Goal: Task Accomplishment & Management: Complete application form

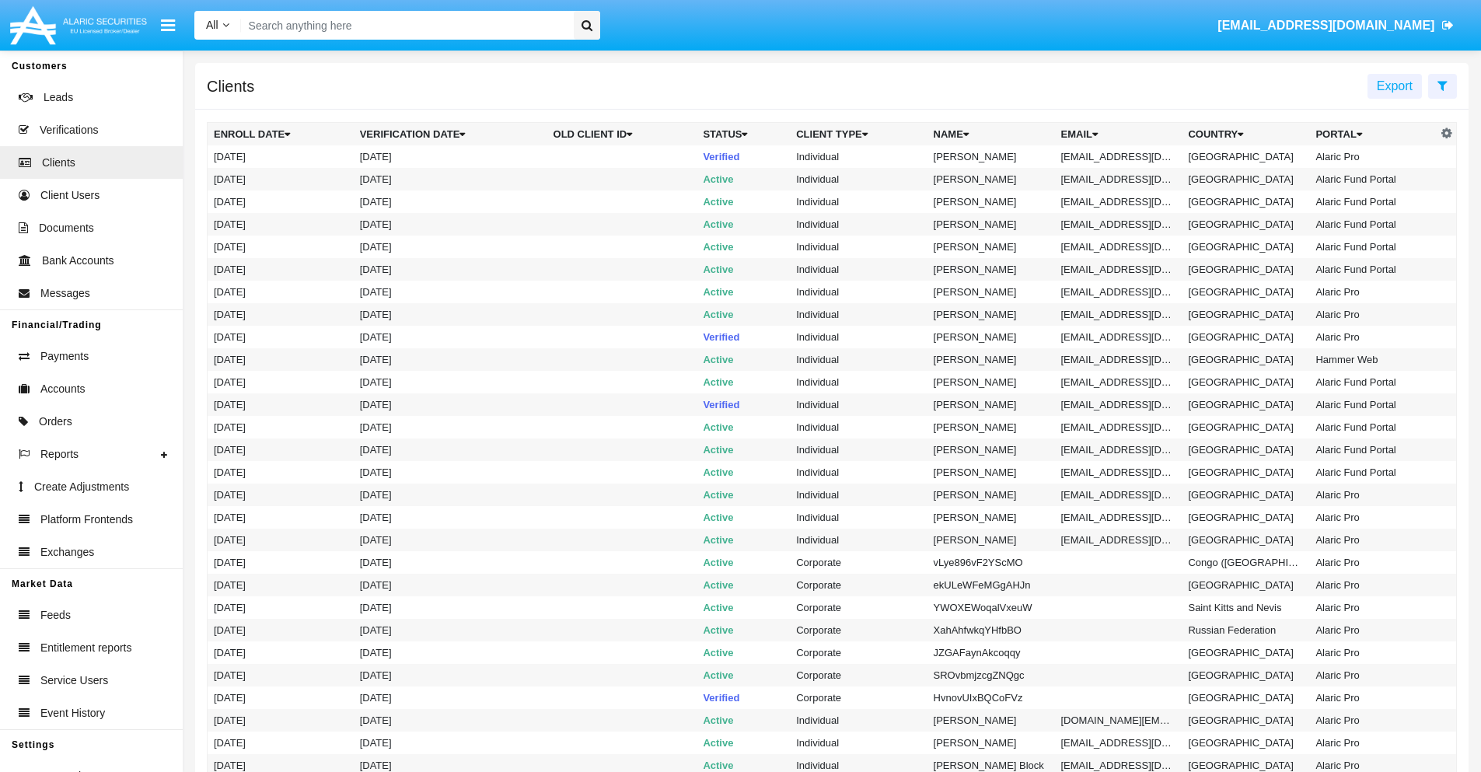
click at [1442, 85] on icon at bounding box center [1442, 85] width 10 height 12
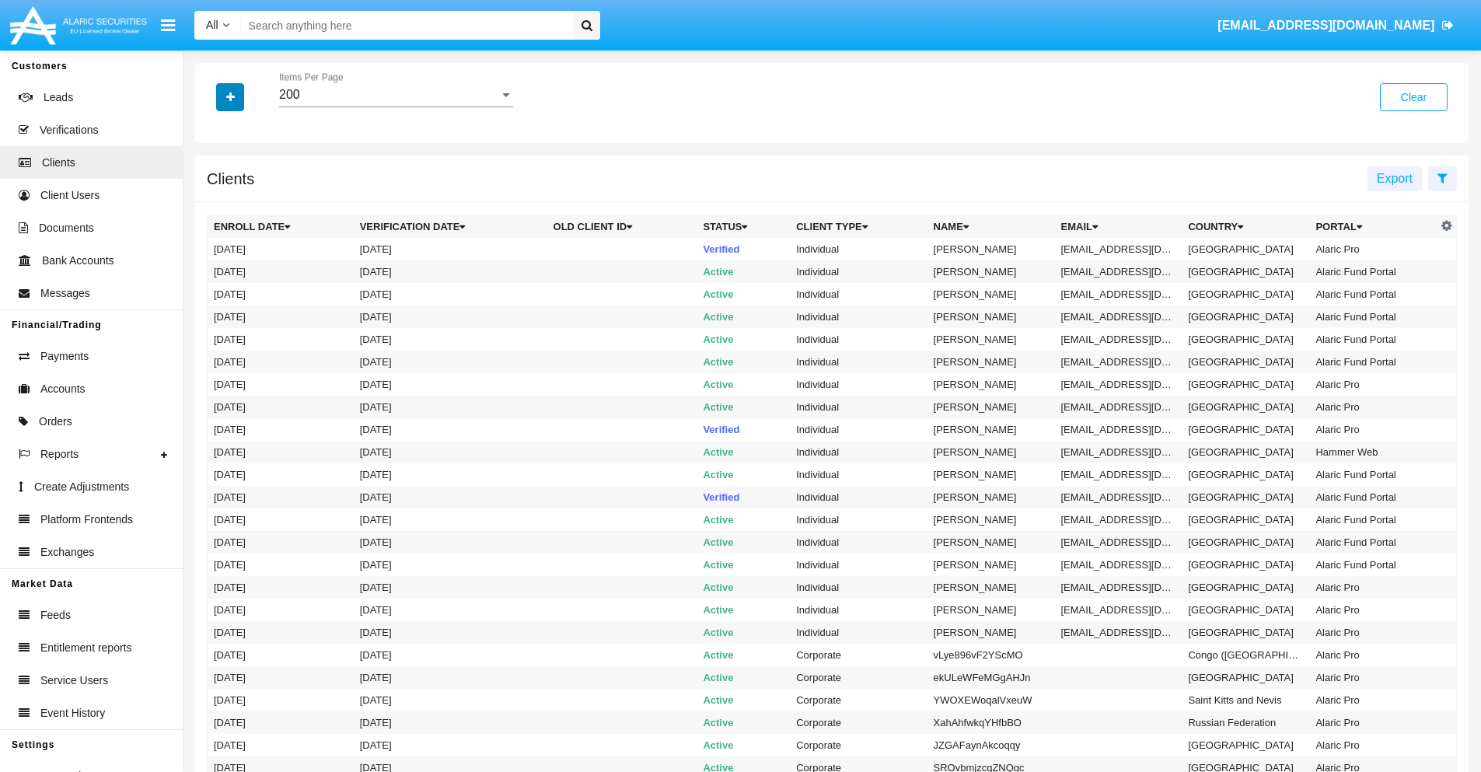
click at [230, 96] on icon "button" at bounding box center [230, 97] width 9 height 11
click at [242, 264] on span "Email" at bounding box center [241, 264] width 31 height 19
click at [214, 271] on input "Email" at bounding box center [213, 271] width 1 height 1
checkbox input "true"
click at [230, 96] on icon "button" at bounding box center [230, 97] width 9 height 11
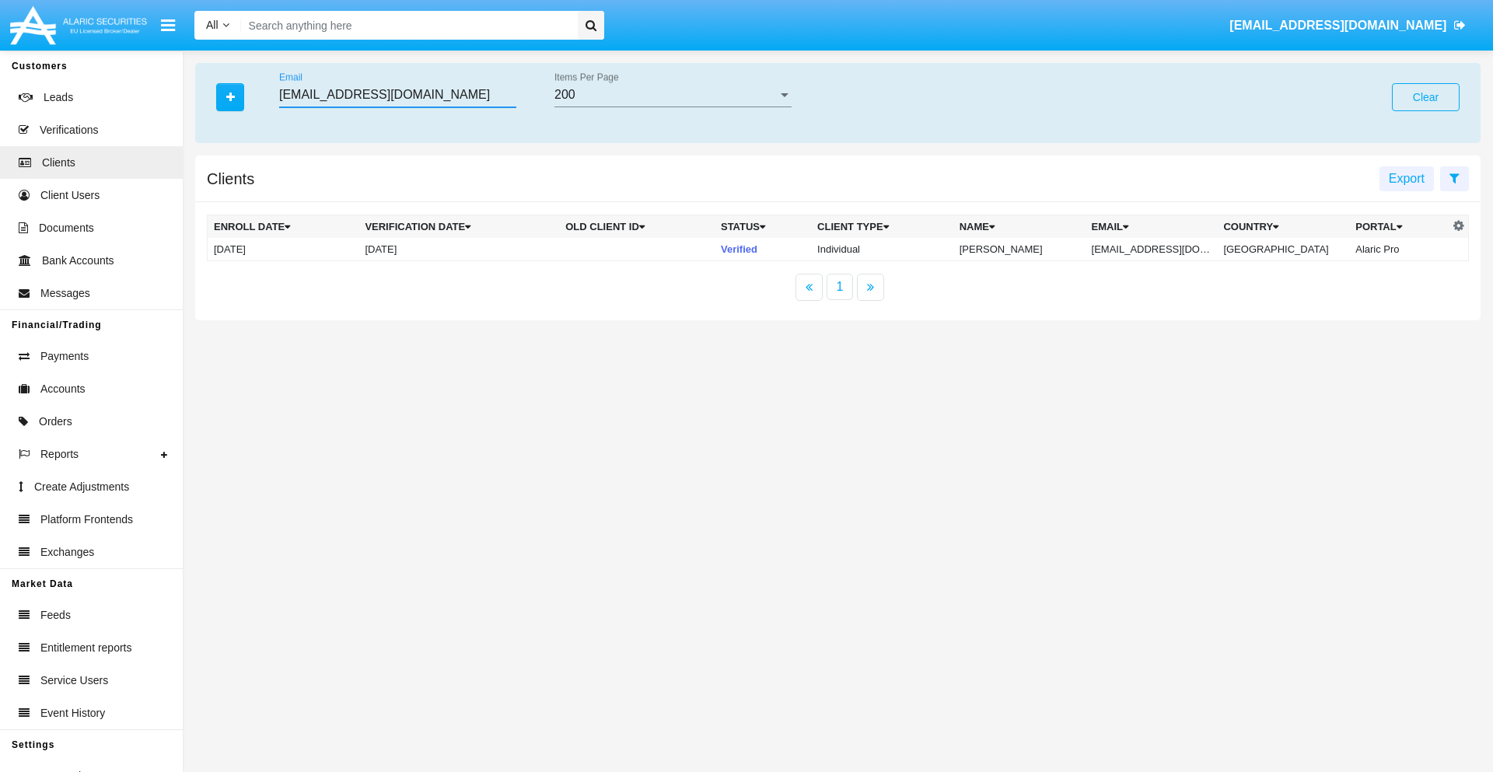
type input "[EMAIL_ADDRESS][DOMAIN_NAME]"
click at [1162, 249] on td "[EMAIL_ADDRESS][DOMAIN_NAME]" at bounding box center [1151, 249] width 132 height 23
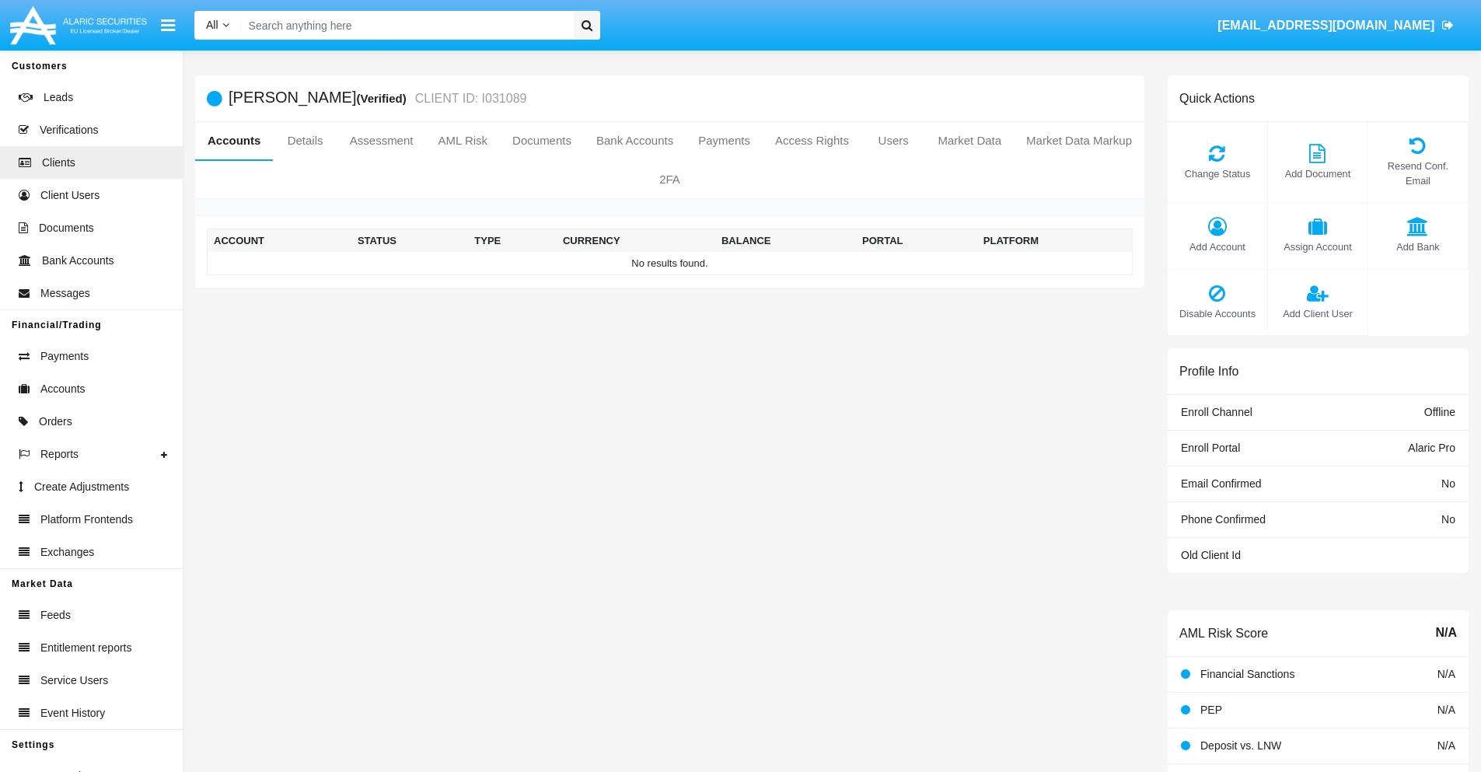
click at [1217, 246] on span "Add Account" at bounding box center [1217, 246] width 84 height 15
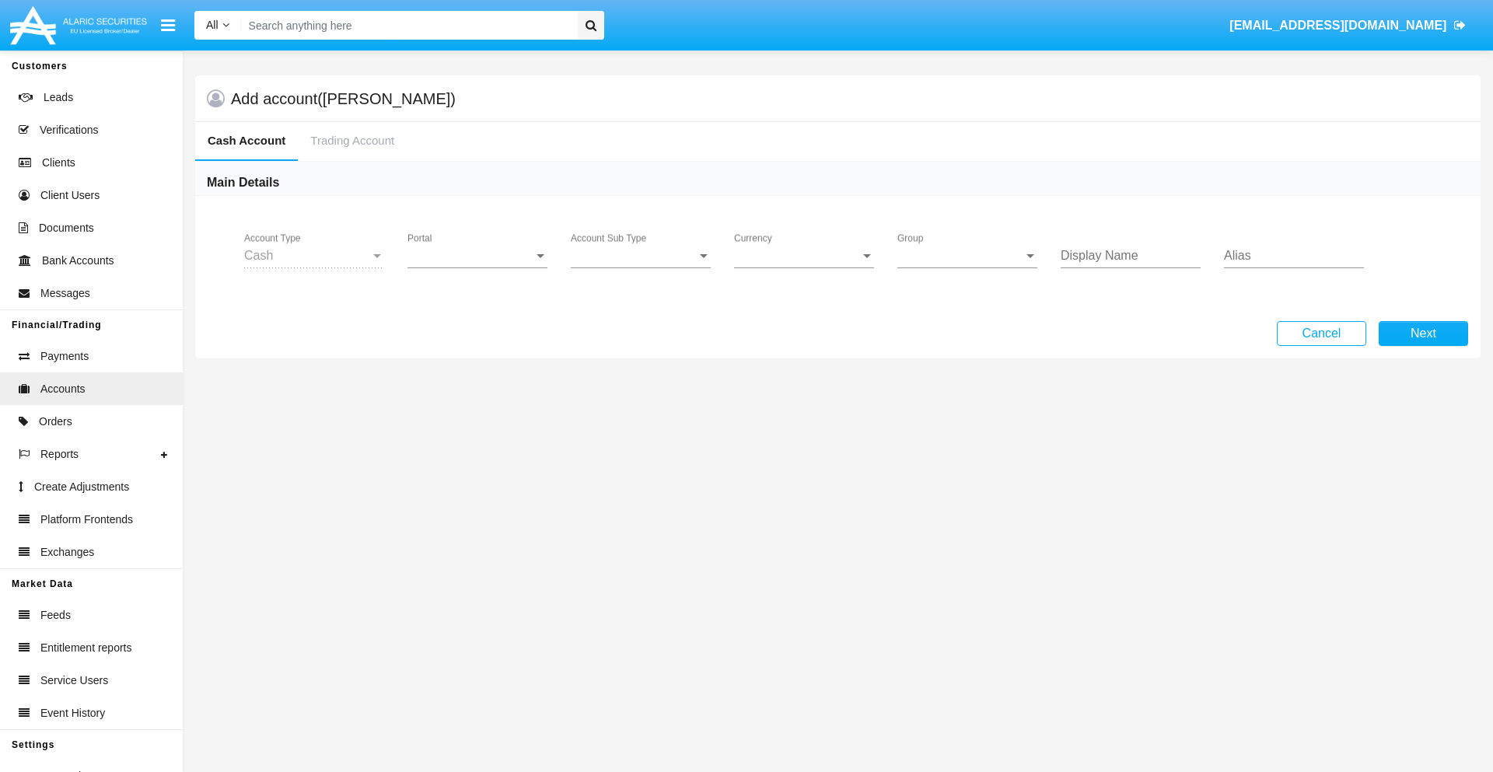
click at [477, 256] on span "Portal" at bounding box center [470, 256] width 126 height 14
click at [479, 267] on span "Alaric Pro" at bounding box center [479, 267] width 144 height 37
click at [641, 256] on span "Account Sub Type" at bounding box center [634, 256] width 126 height 14
click at [641, 267] on span "Trading Cash" at bounding box center [641, 267] width 140 height 37
click at [967, 256] on span "Group" at bounding box center [960, 256] width 126 height 14
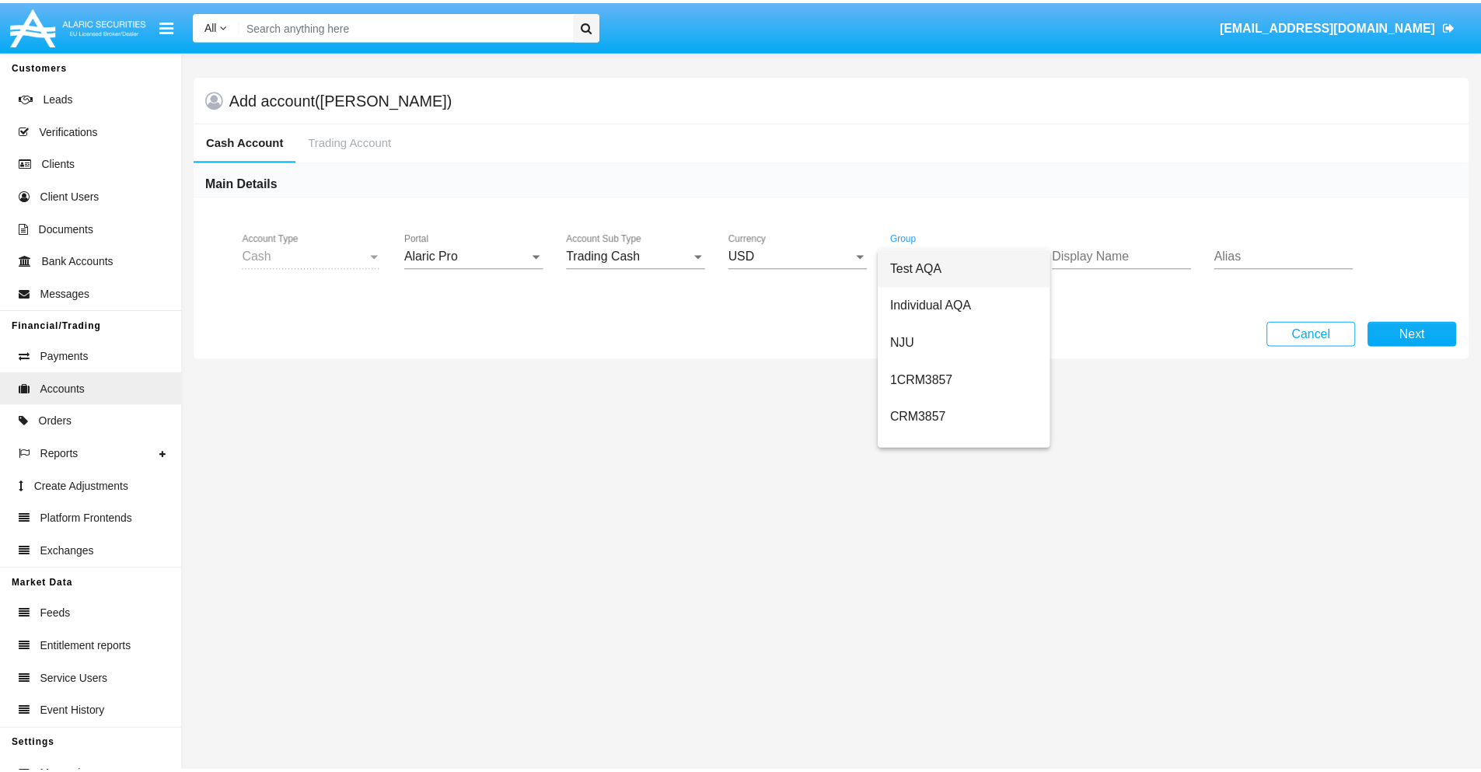
scroll to position [697, 0]
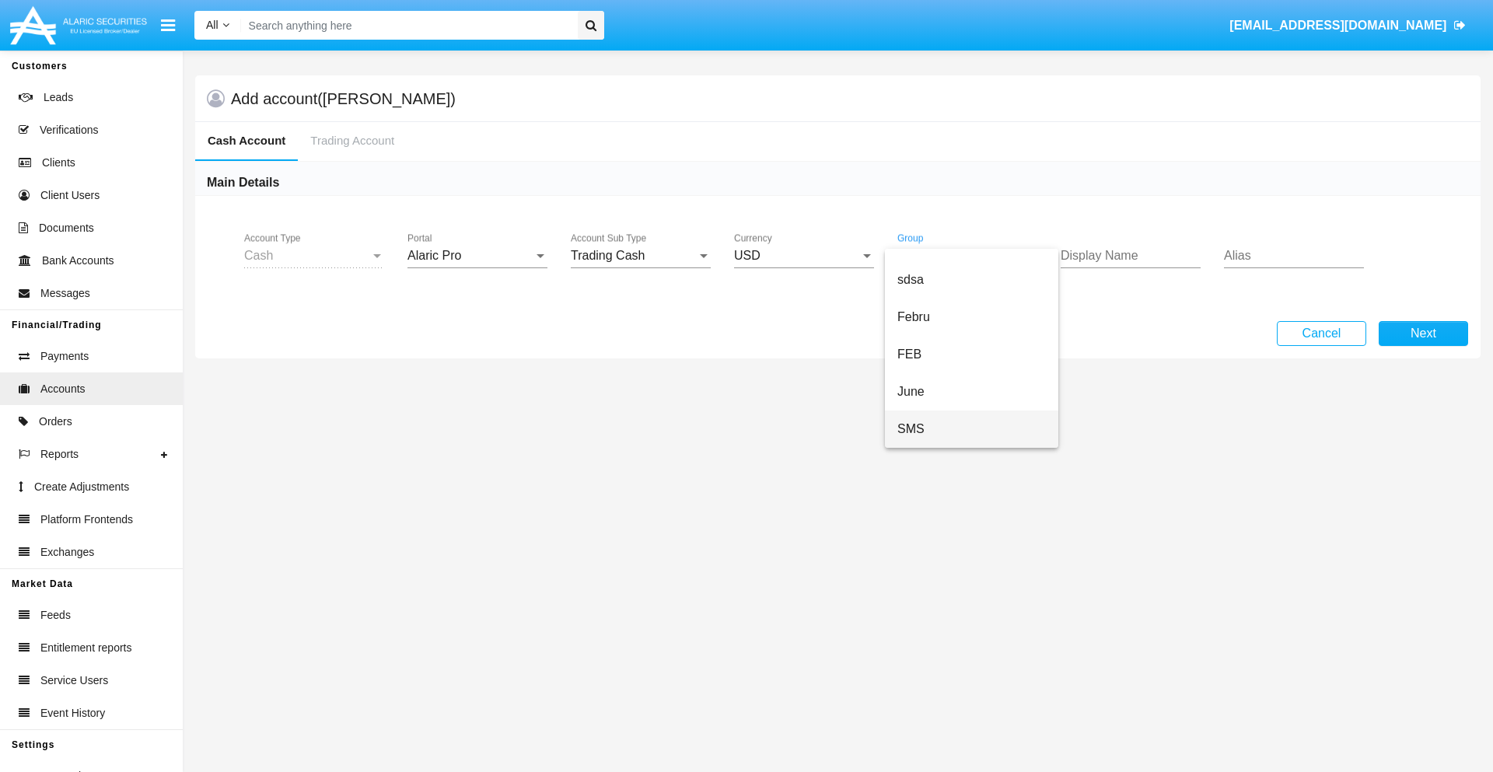
click at [971, 429] on span "SMS" at bounding box center [971, 428] width 148 height 37
type input "white"
type input "gold"
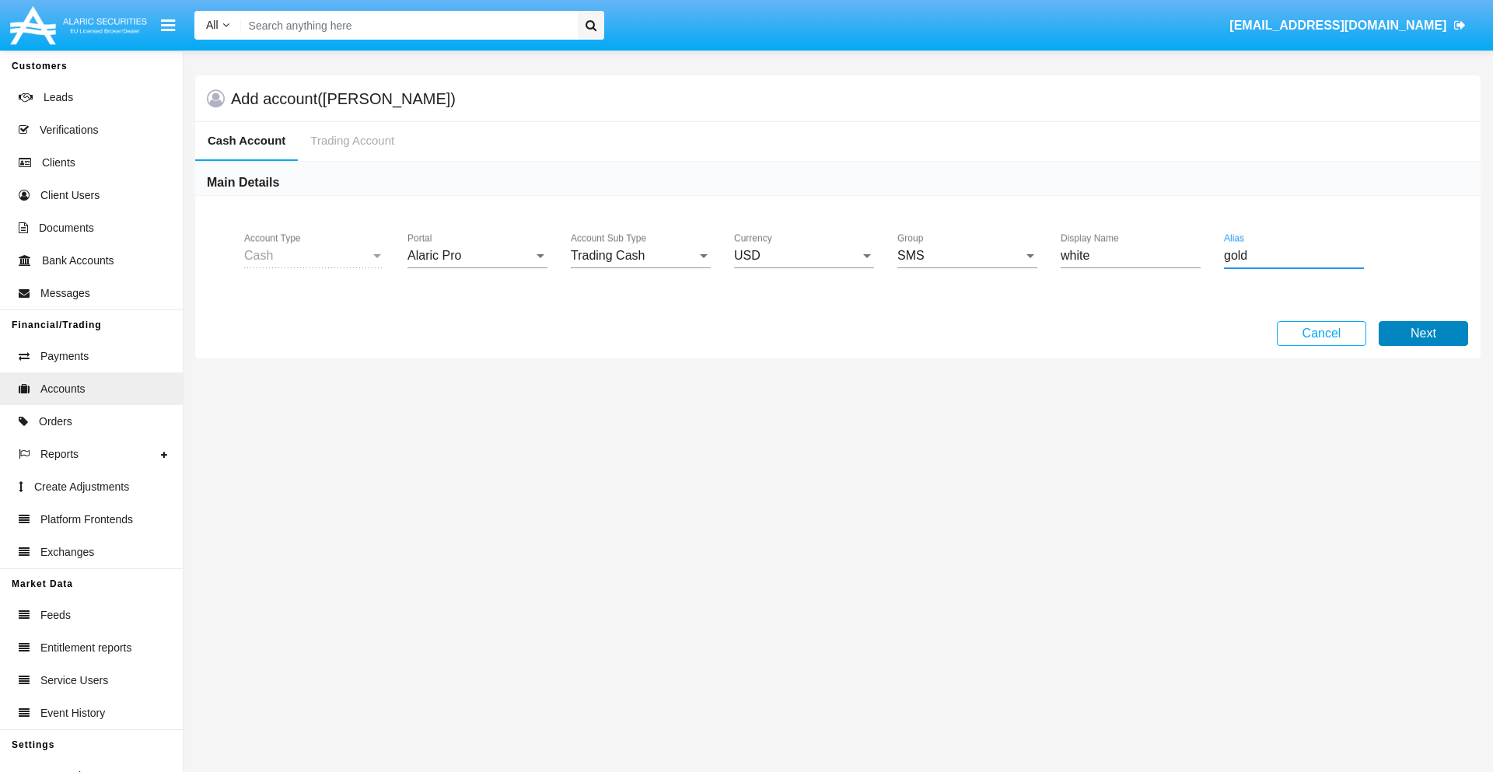
click at [1423, 334] on button "Next" at bounding box center [1422, 333] width 89 height 25
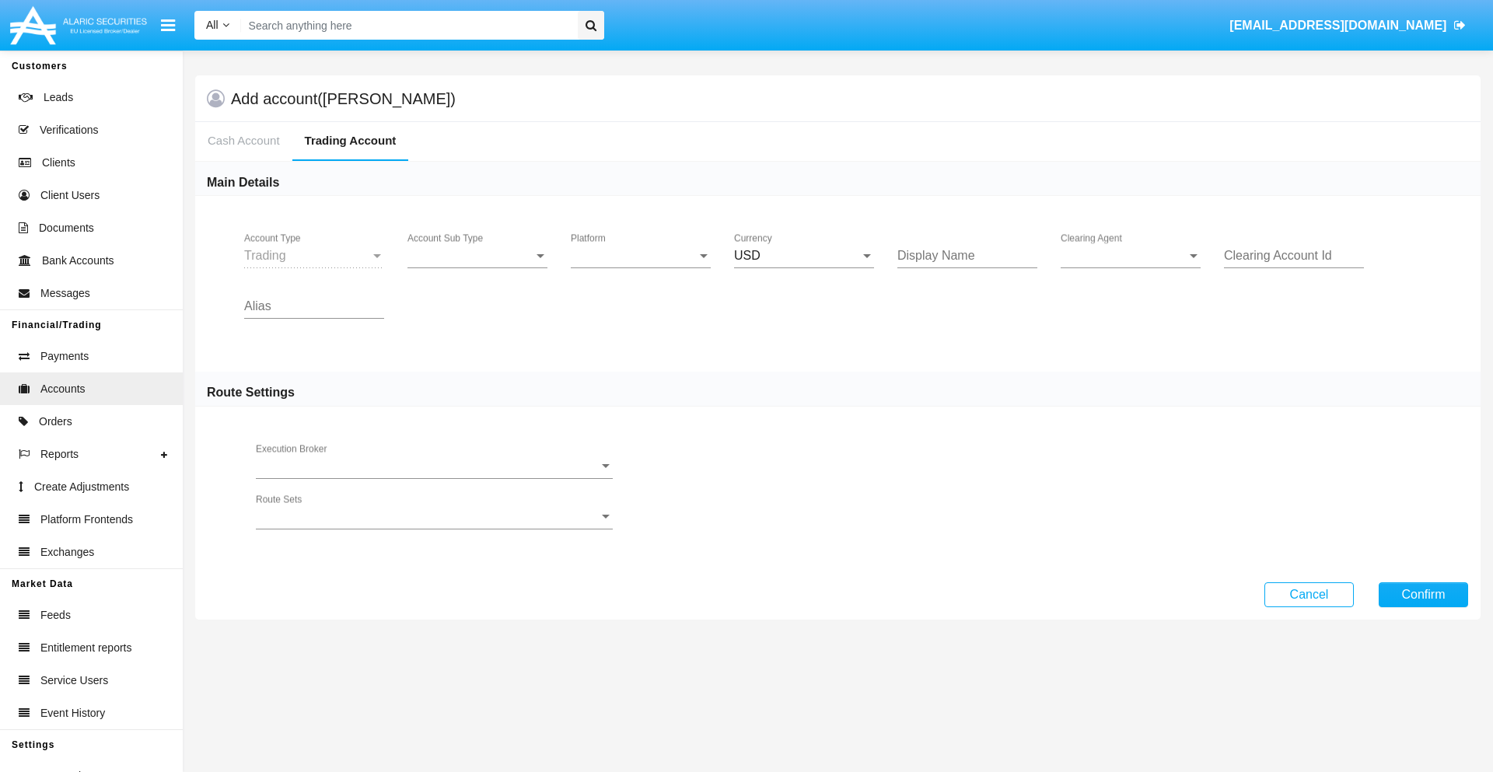
click at [477, 256] on span "Account Sub Type" at bounding box center [470, 256] width 126 height 14
click at [477, 267] on span "Trading" at bounding box center [477, 267] width 140 height 37
click at [641, 256] on span "Platform" at bounding box center [634, 256] width 126 height 14
click at [641, 267] on span "Hammer Lite" at bounding box center [641, 267] width 140 height 37
click at [1130, 256] on span "Clearing Agent" at bounding box center [1123, 256] width 126 height 14
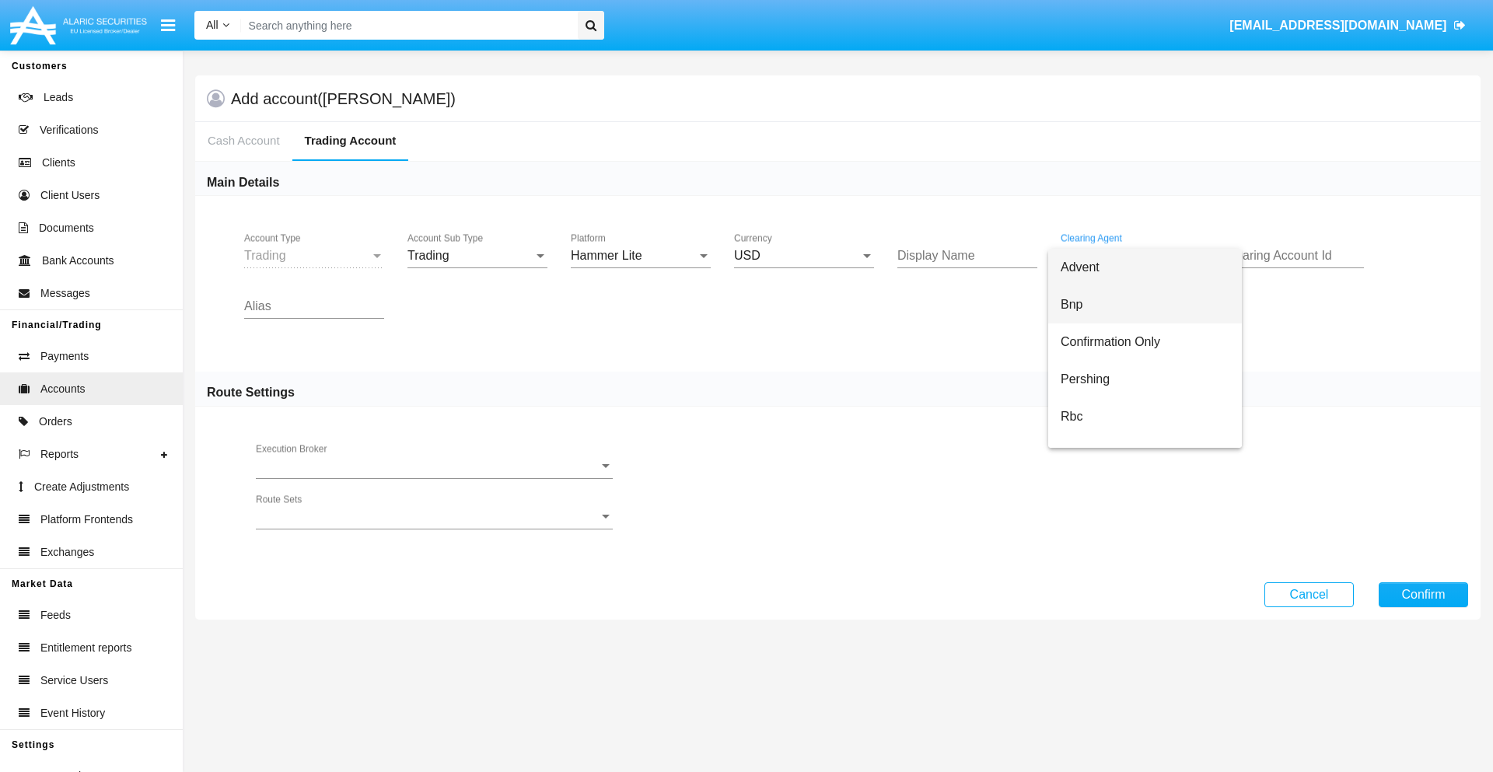
click at [1144, 305] on span "Bnp" at bounding box center [1144, 304] width 169 height 37
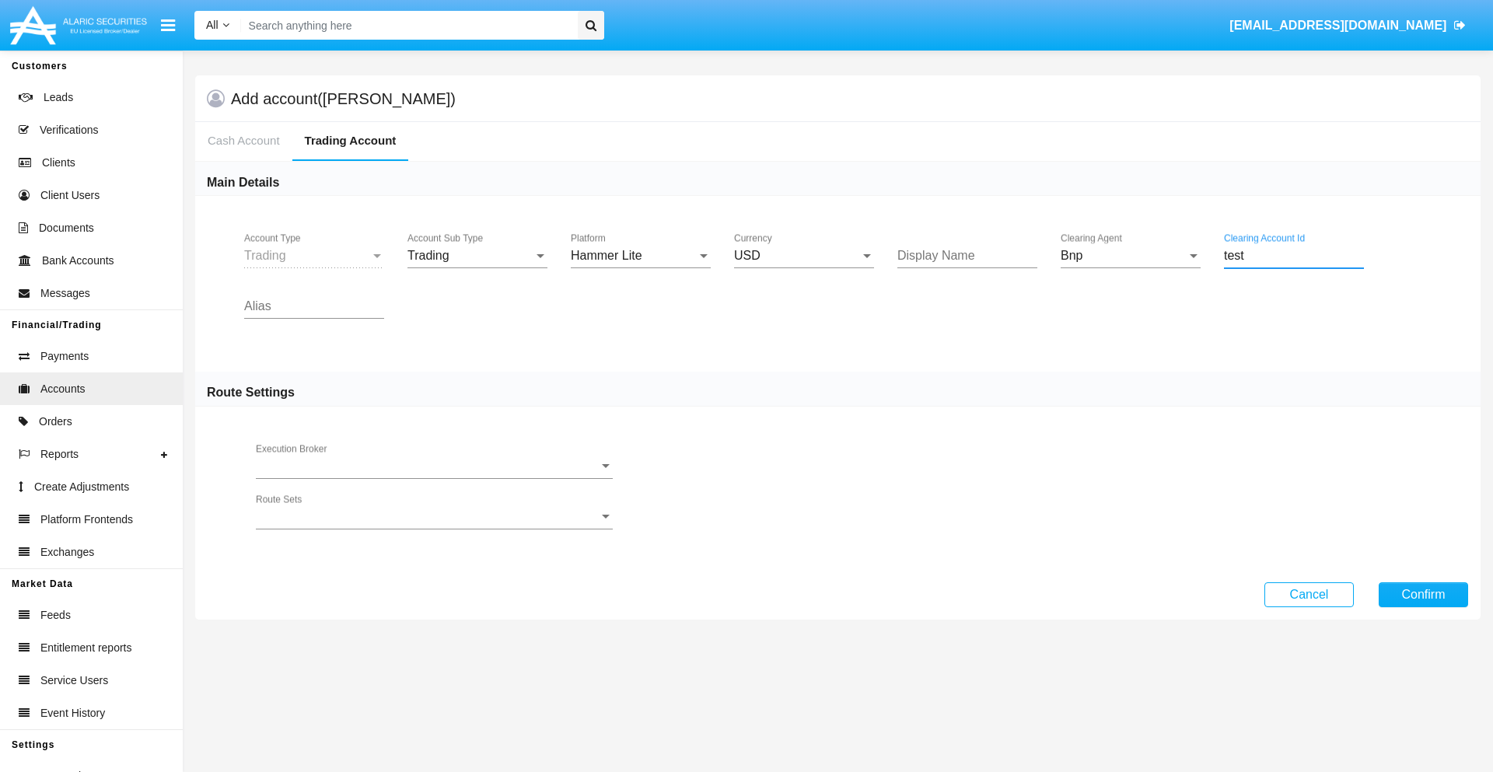
type input "test"
type input "plum"
type input "grey"
click at [1423, 594] on button "Confirm" at bounding box center [1422, 594] width 89 height 25
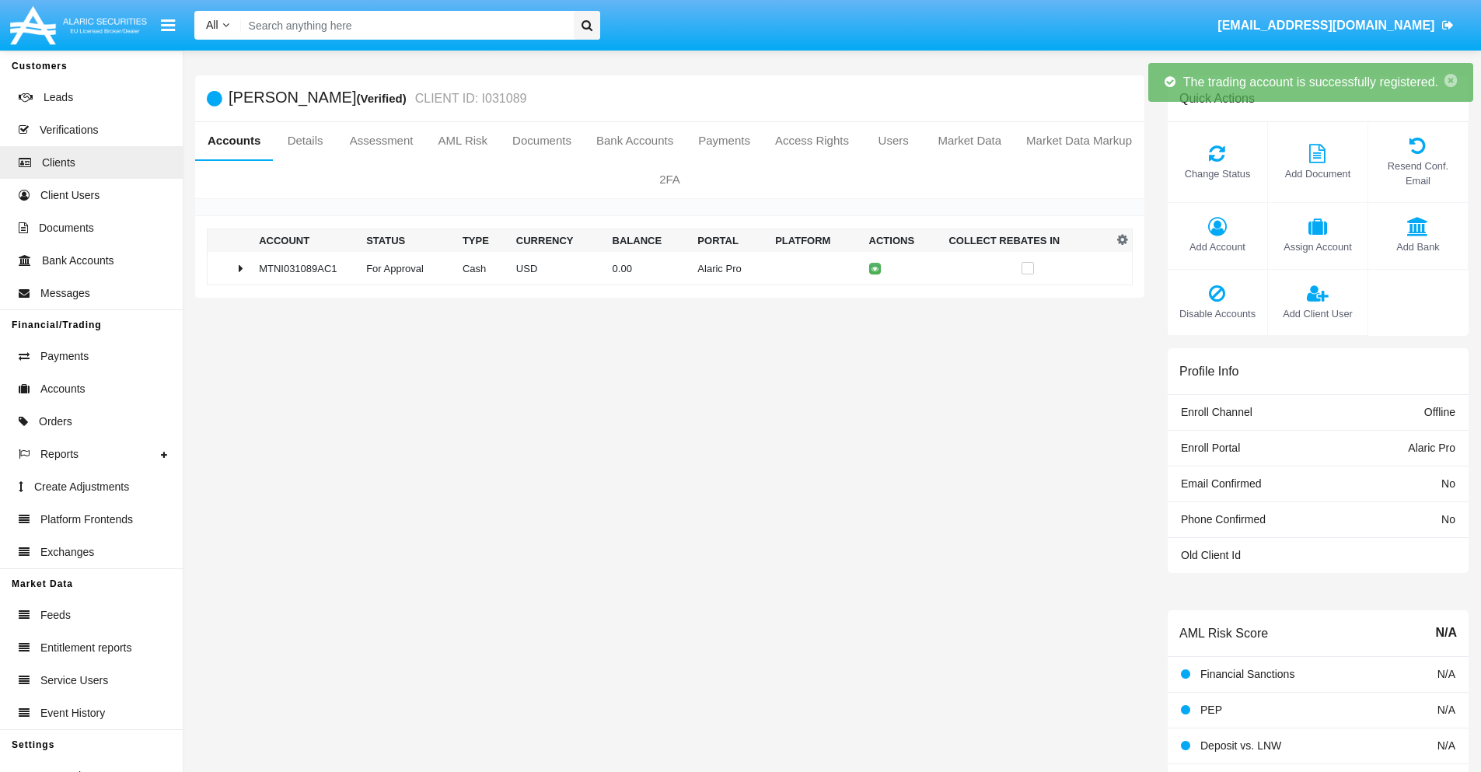
click at [664, 268] on td "0.00" at bounding box center [649, 268] width 86 height 33
click at [875, 268] on icon at bounding box center [878, 268] width 7 height 7
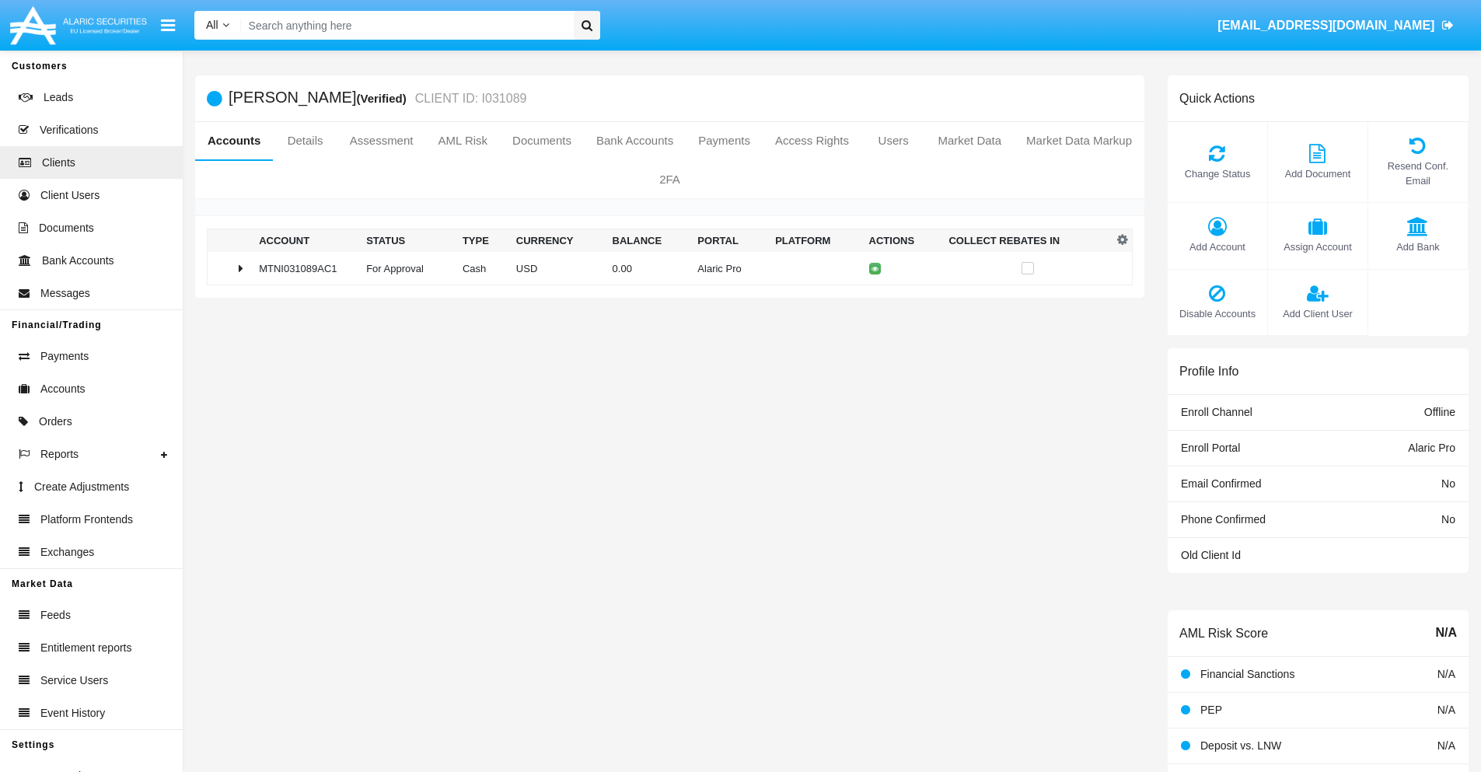
click at [664, 268] on td "0.00" at bounding box center [649, 268] width 86 height 33
click at [875, 301] on icon at bounding box center [878, 301] width 7 height 7
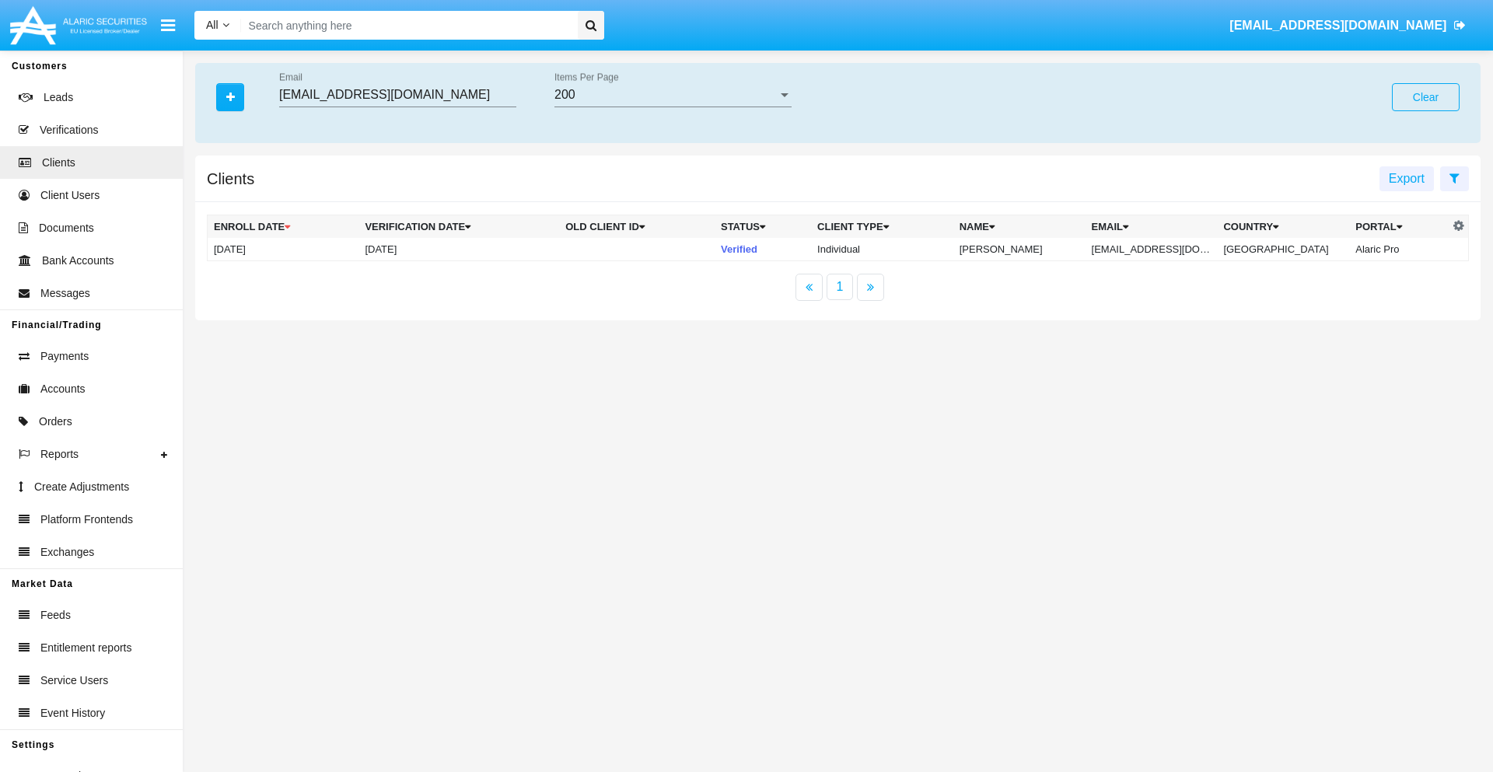
click at [1425, 97] on button "Clear" at bounding box center [1426, 97] width 68 height 28
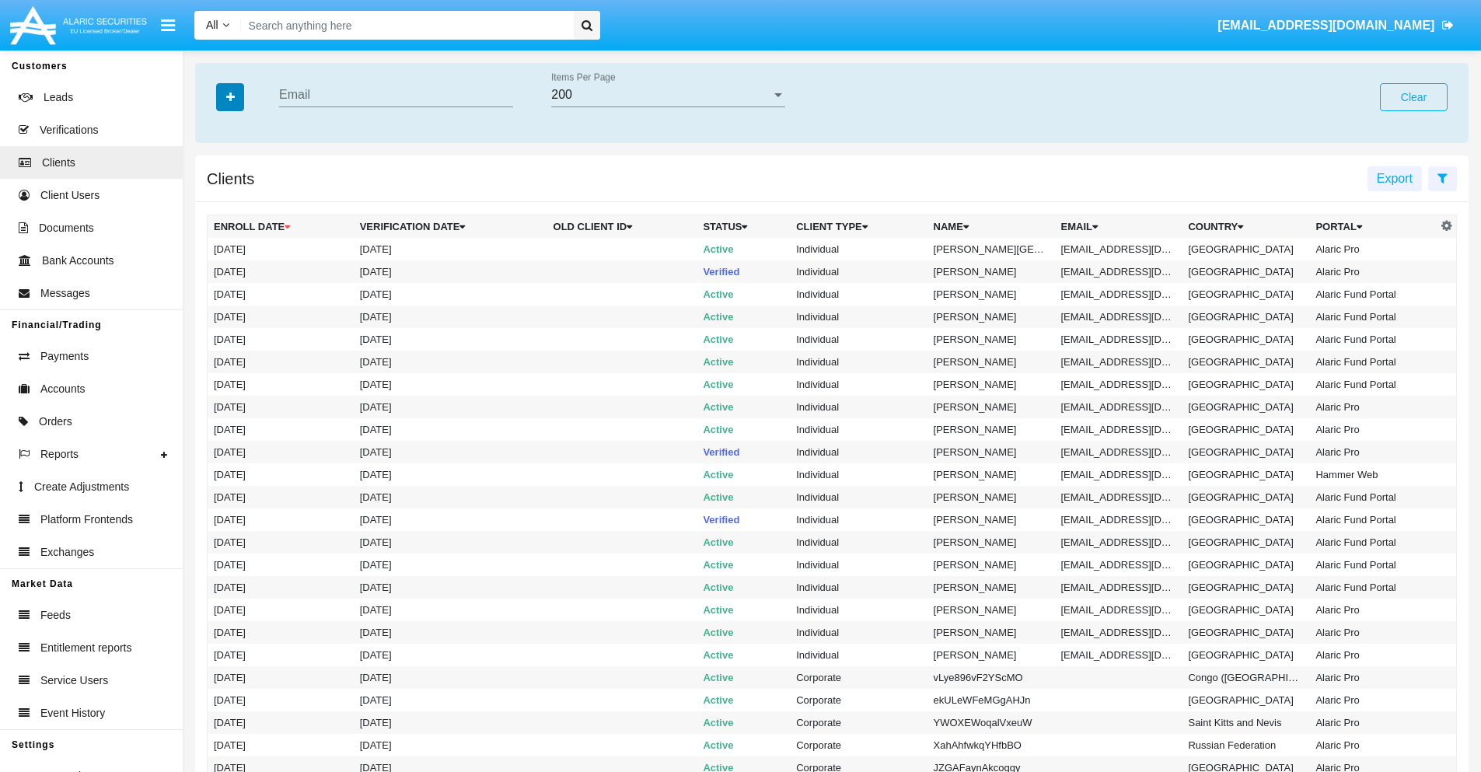
click at [230, 96] on icon "button" at bounding box center [230, 97] width 9 height 11
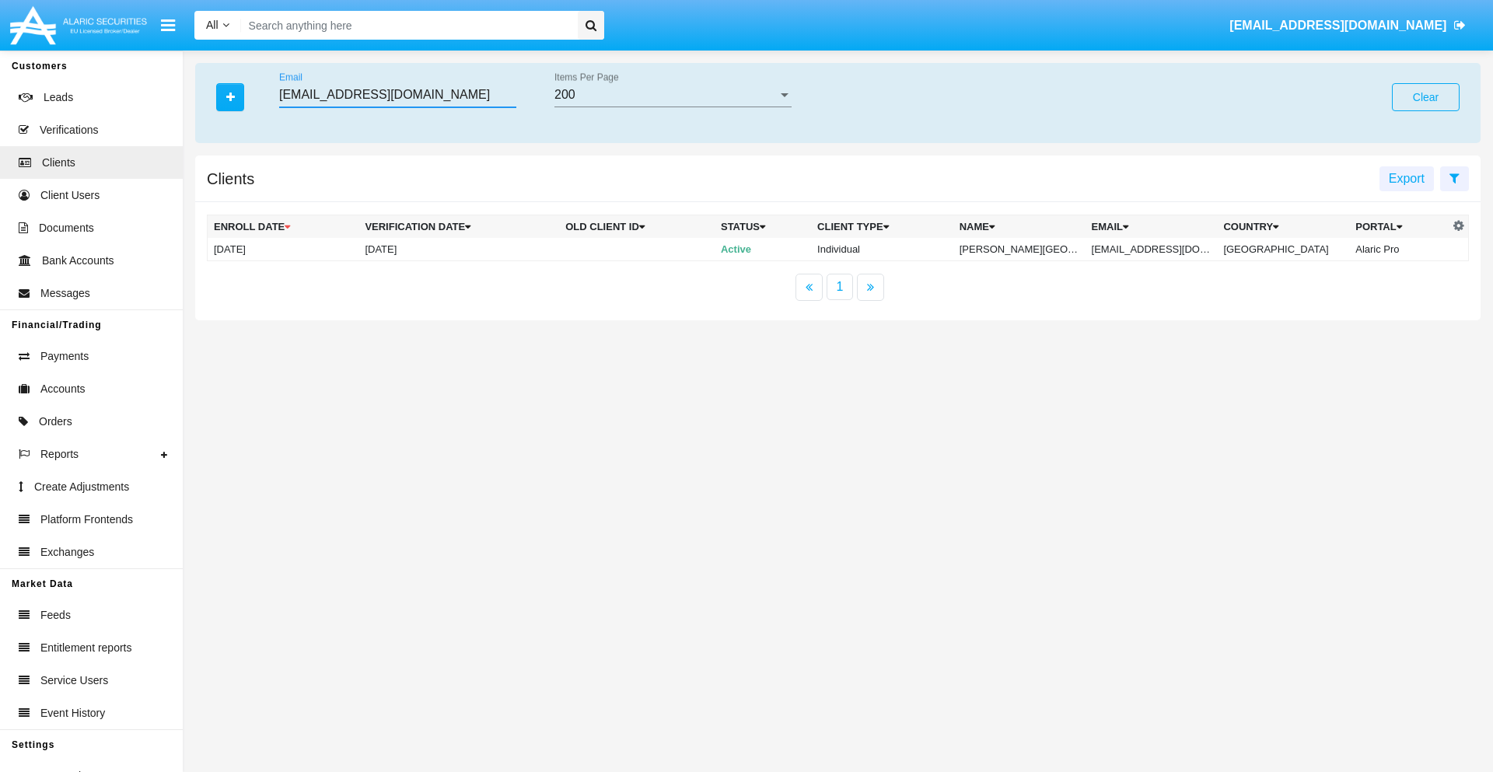
type input "tq34rlpd5cwy@sjbke9.edu"
click at [1158, 249] on td "tq34rlpd5cwy@sjbke9.edu" at bounding box center [1151, 249] width 132 height 23
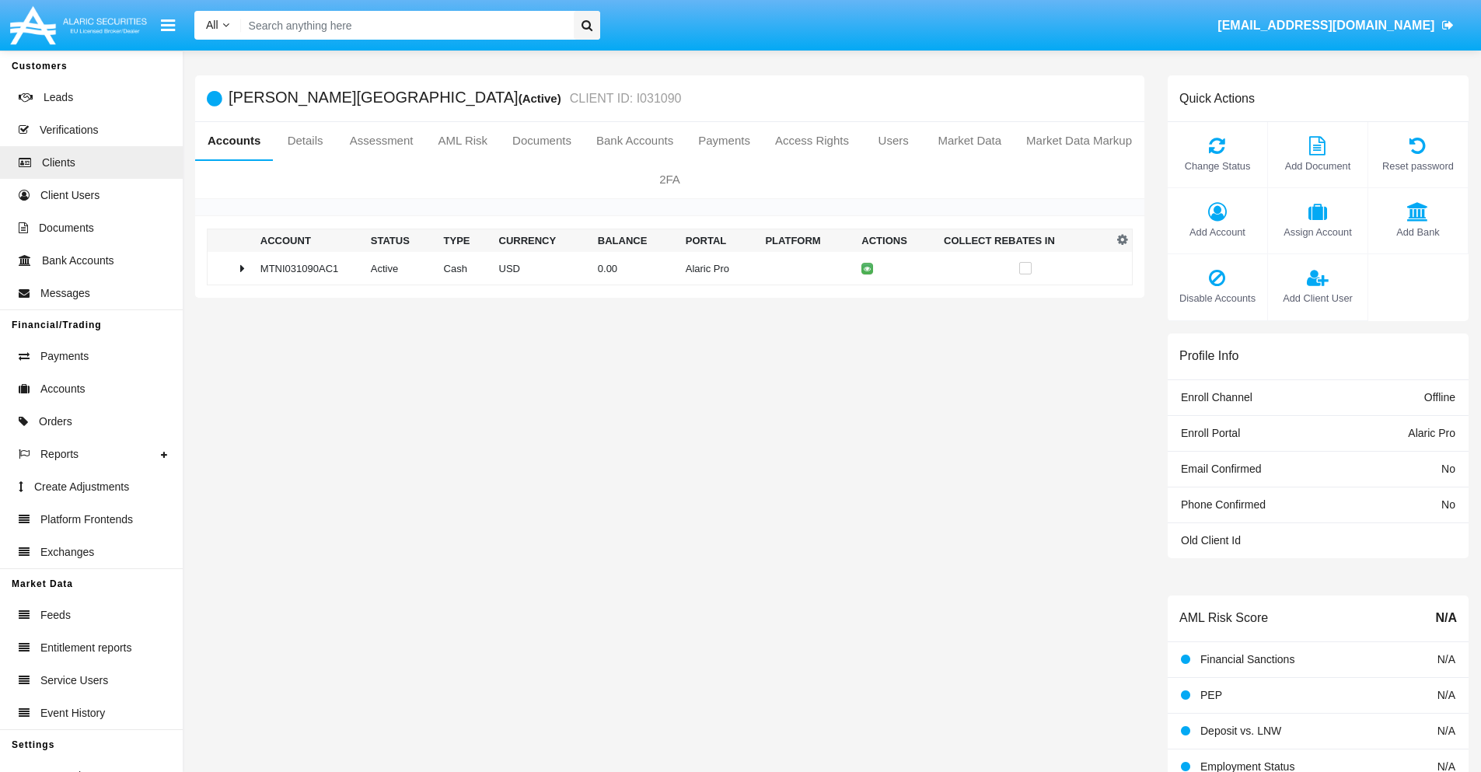
click at [1217, 232] on span "Add Account" at bounding box center [1217, 232] width 84 height 15
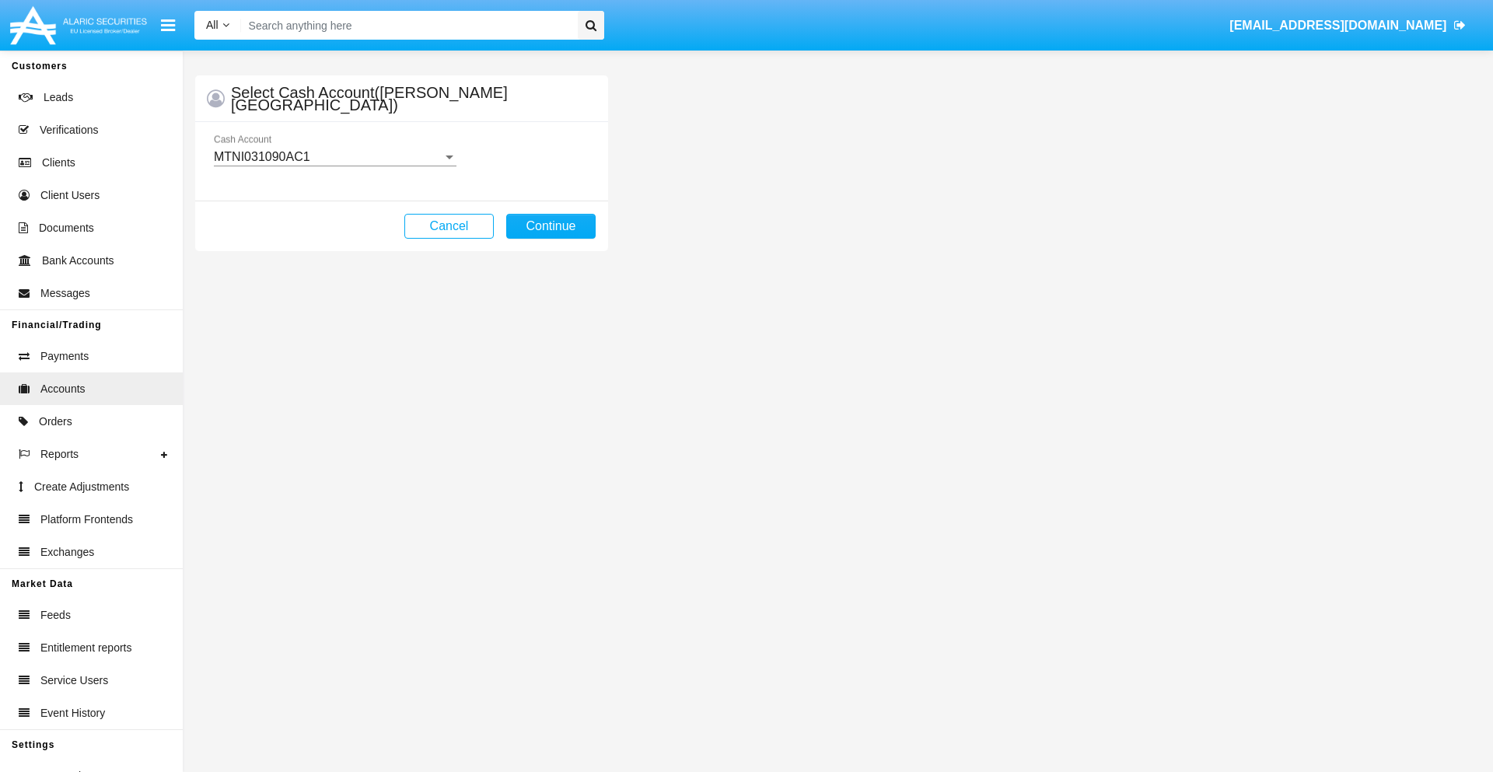
click at [334, 157] on div "MTNI031090AC1" at bounding box center [328, 157] width 229 height 14
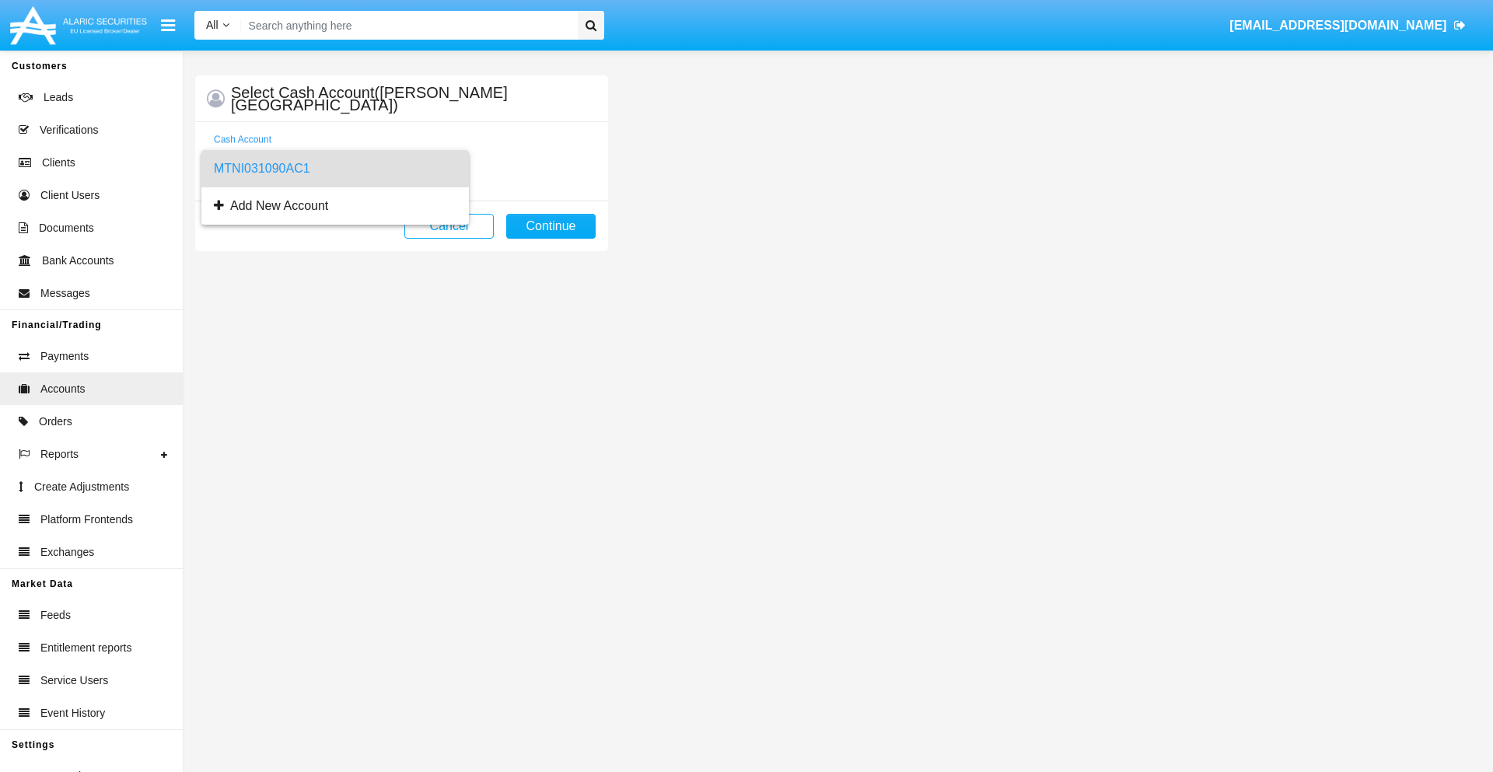
click at [334, 169] on span "MTNI031090AC1" at bounding box center [335, 168] width 243 height 37
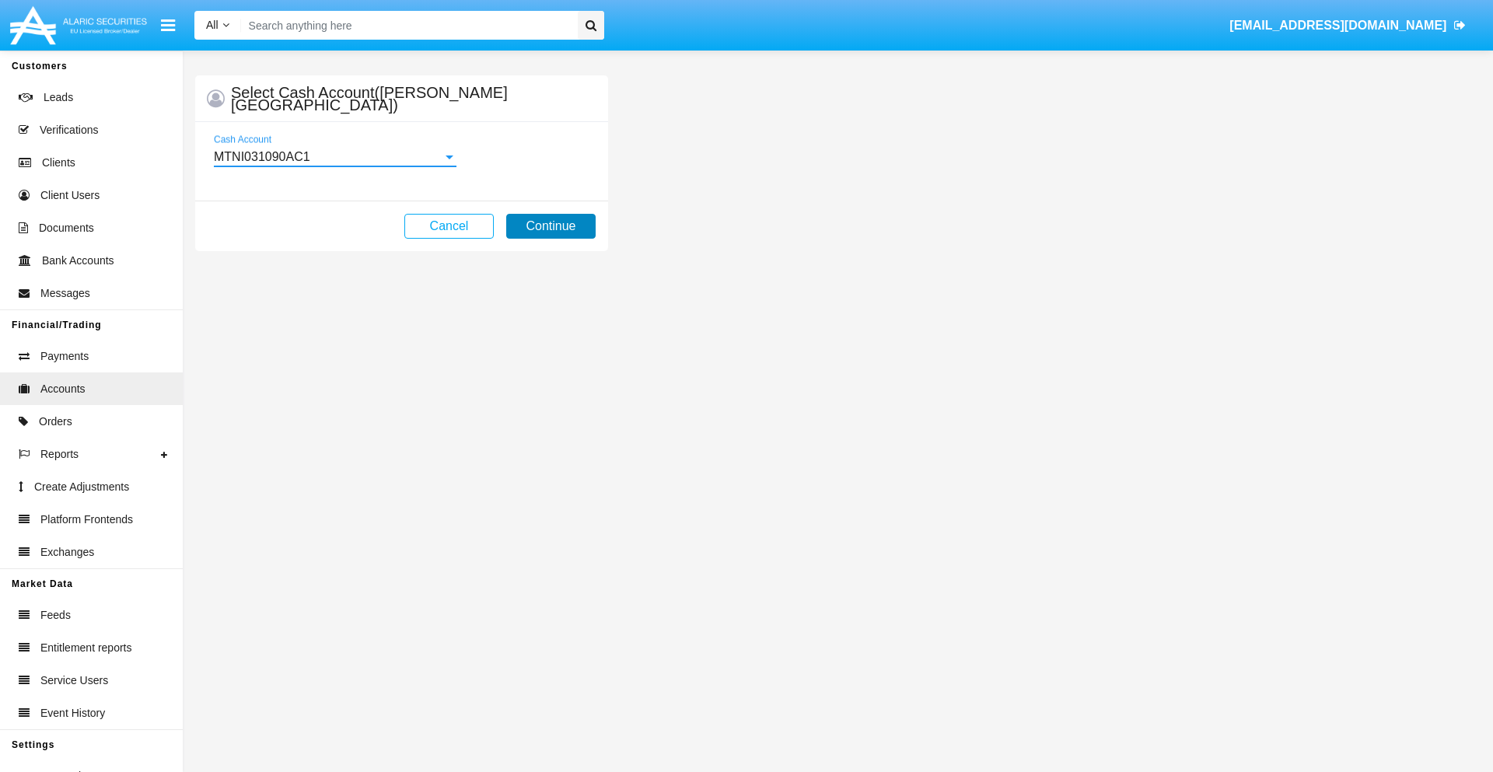
click at [550, 226] on button "Continue" at bounding box center [550, 226] width 89 height 25
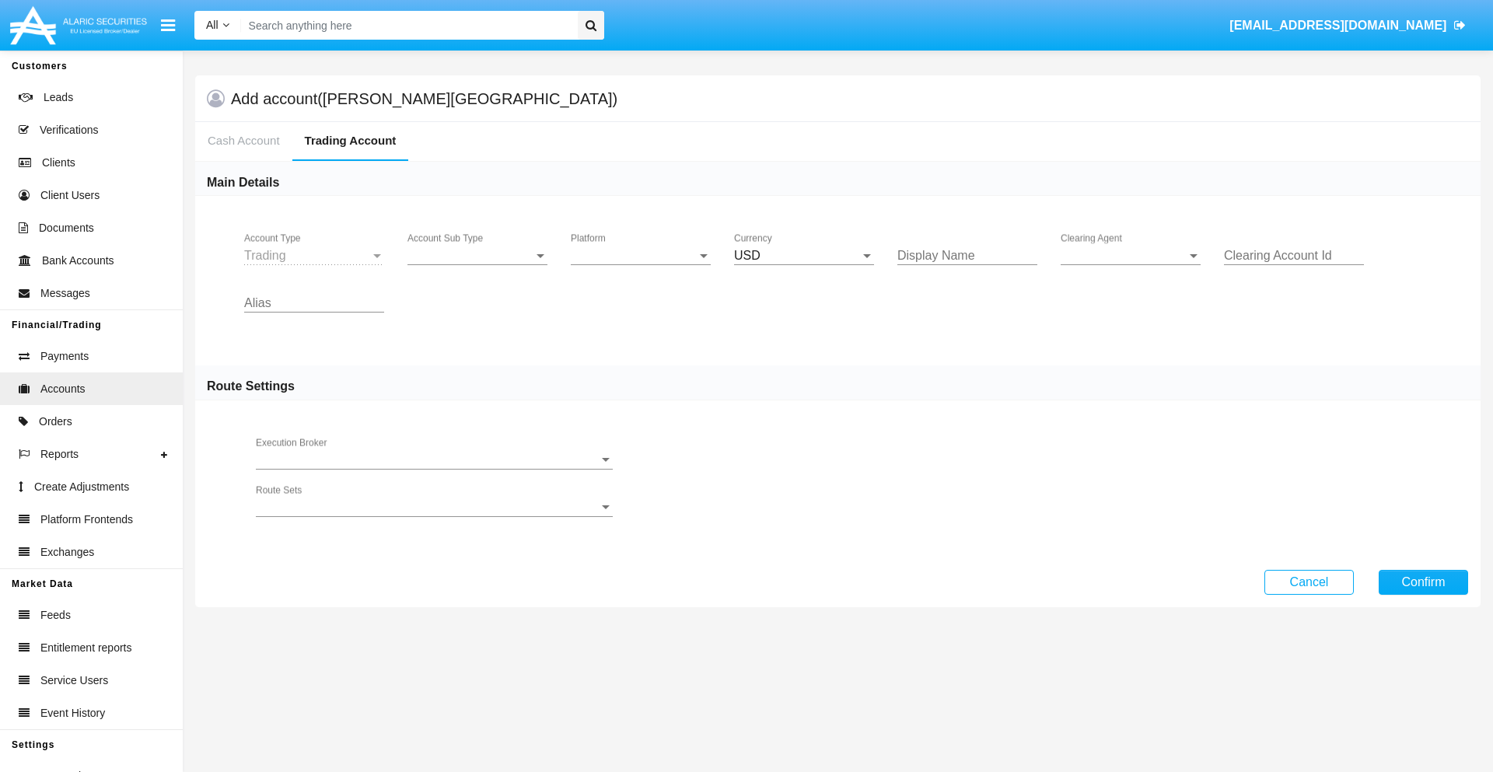
click at [477, 256] on span "Account Sub Type" at bounding box center [470, 256] width 126 height 14
click at [477, 267] on span "Trading" at bounding box center [477, 267] width 140 height 37
click at [641, 256] on span "Platform" at bounding box center [634, 256] width 126 height 14
click at [641, 267] on span "Hammer Lite" at bounding box center [641, 267] width 140 height 37
click at [1130, 256] on span "Clearing Agent" at bounding box center [1123, 256] width 126 height 14
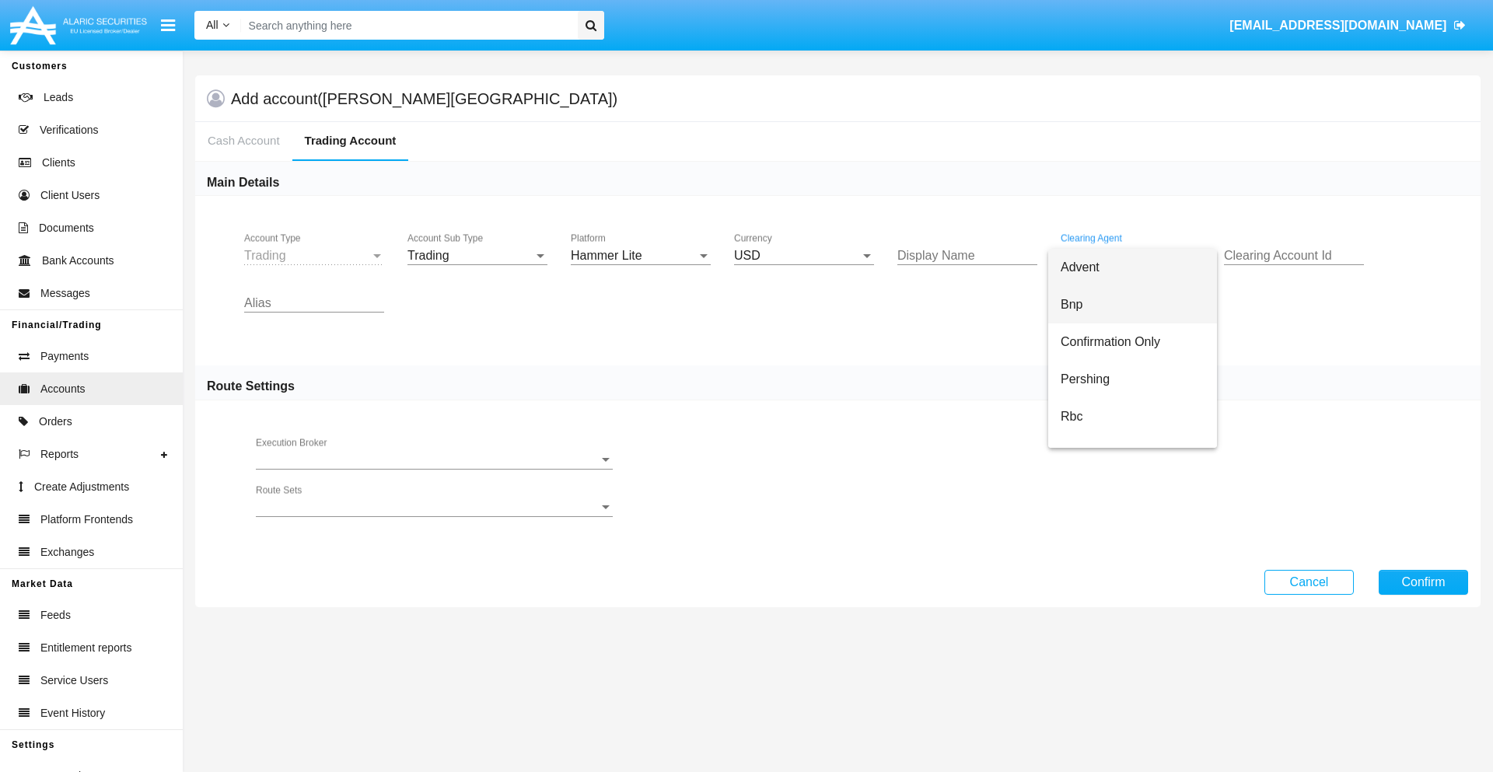
click at [1144, 305] on span "Bnp" at bounding box center [1132, 304] width 144 height 37
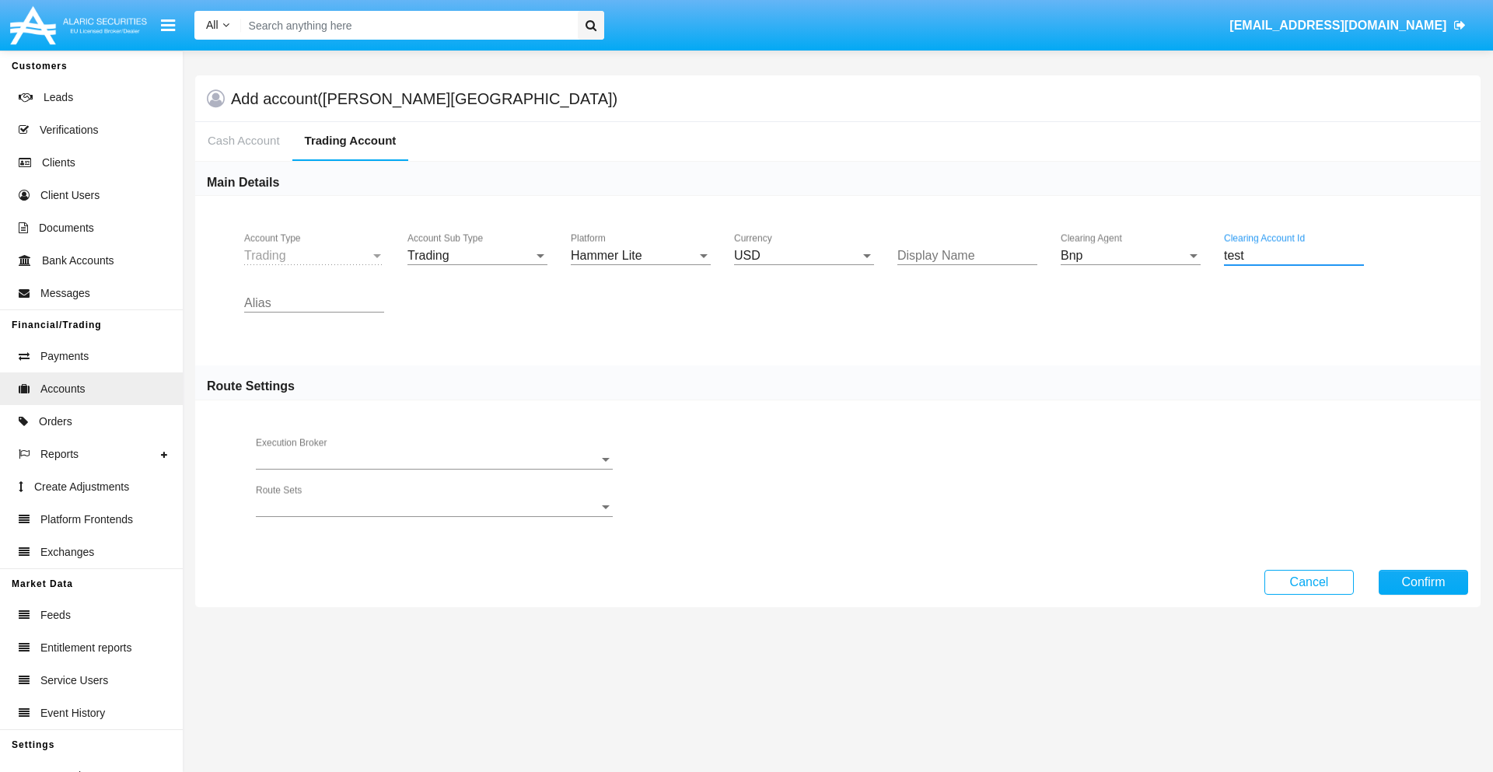
type input "test"
type input "magenta"
type input "gold"
click at [1423, 581] on button "Confirm" at bounding box center [1422, 582] width 89 height 25
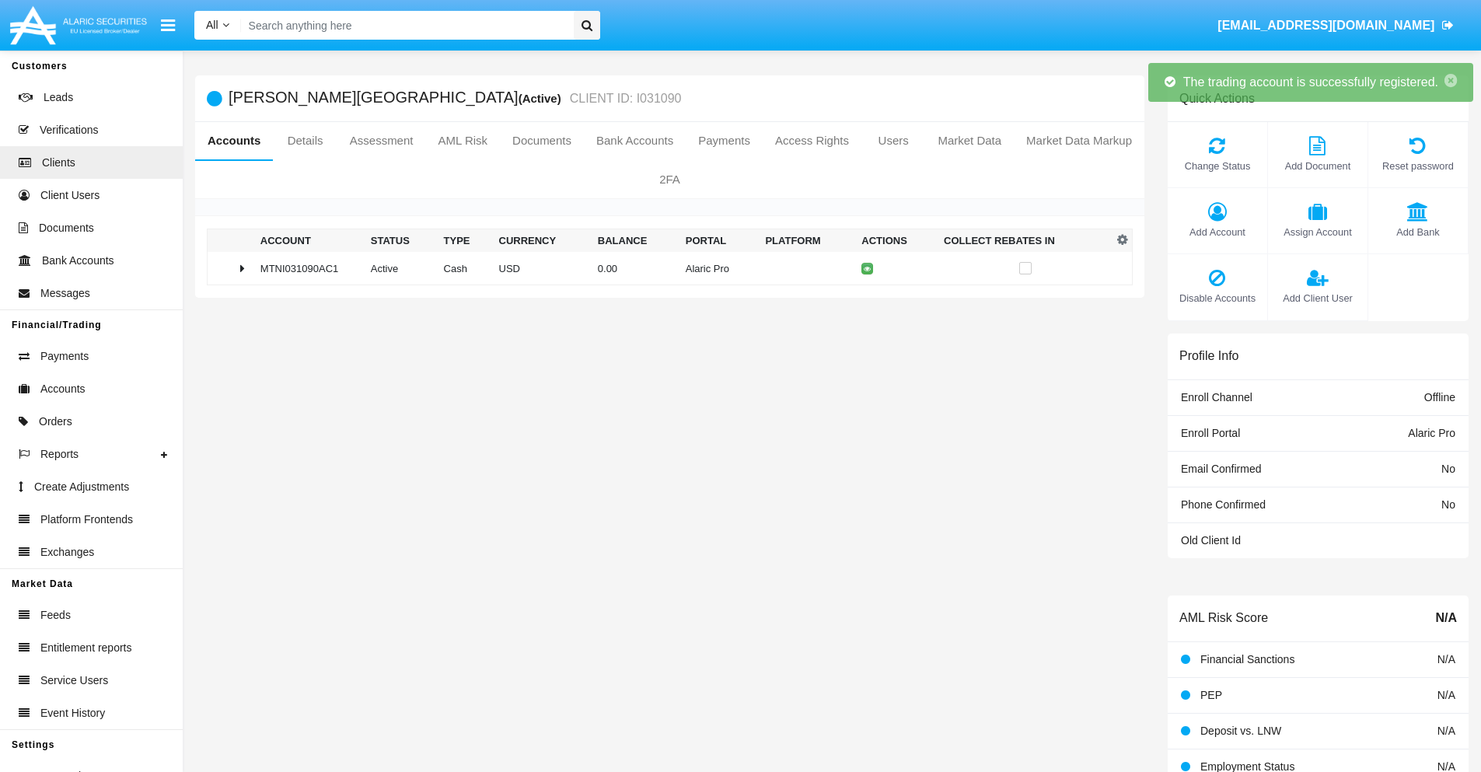
click at [664, 268] on td "0.00" at bounding box center [636, 268] width 88 height 33
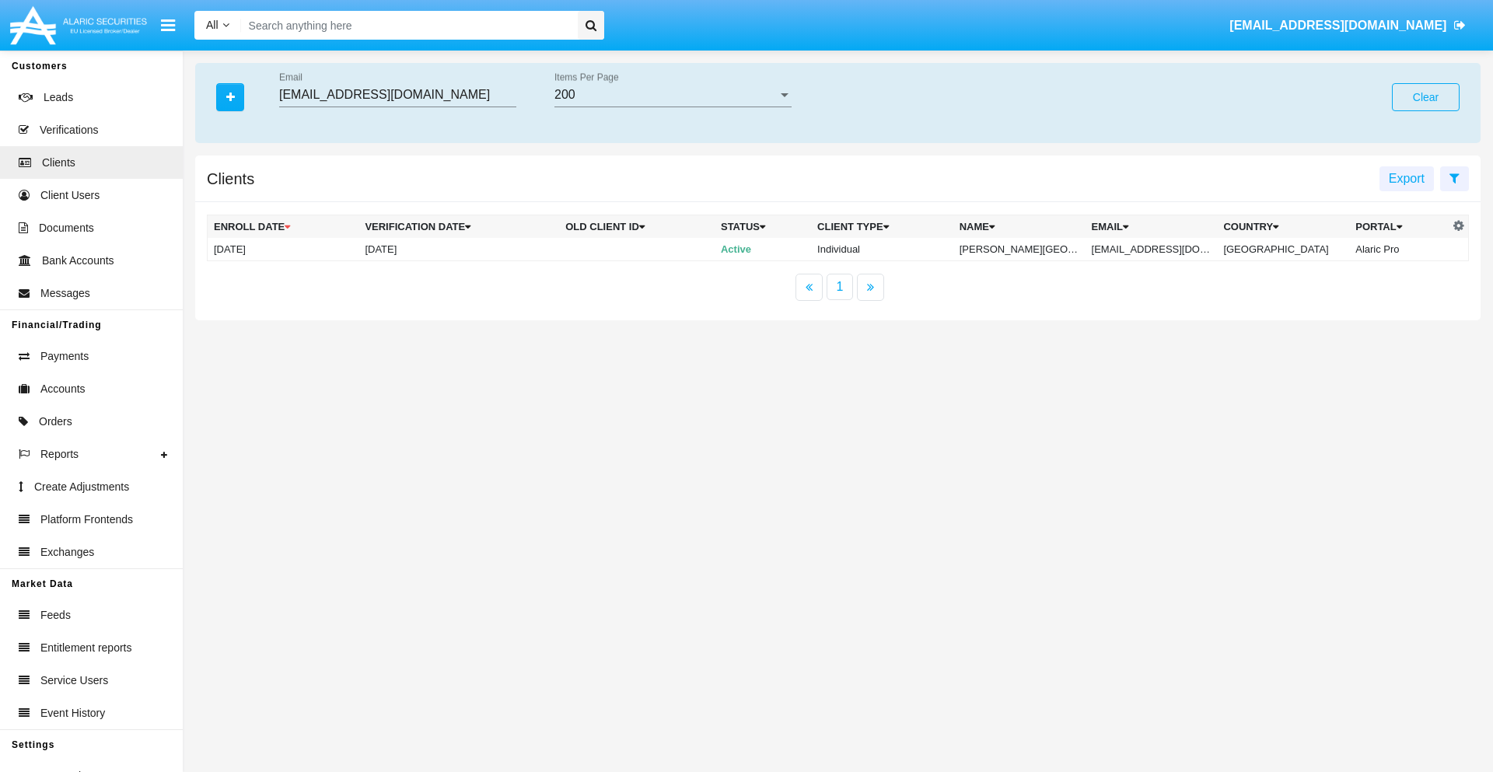
click at [1425, 97] on button "Clear" at bounding box center [1426, 97] width 68 height 28
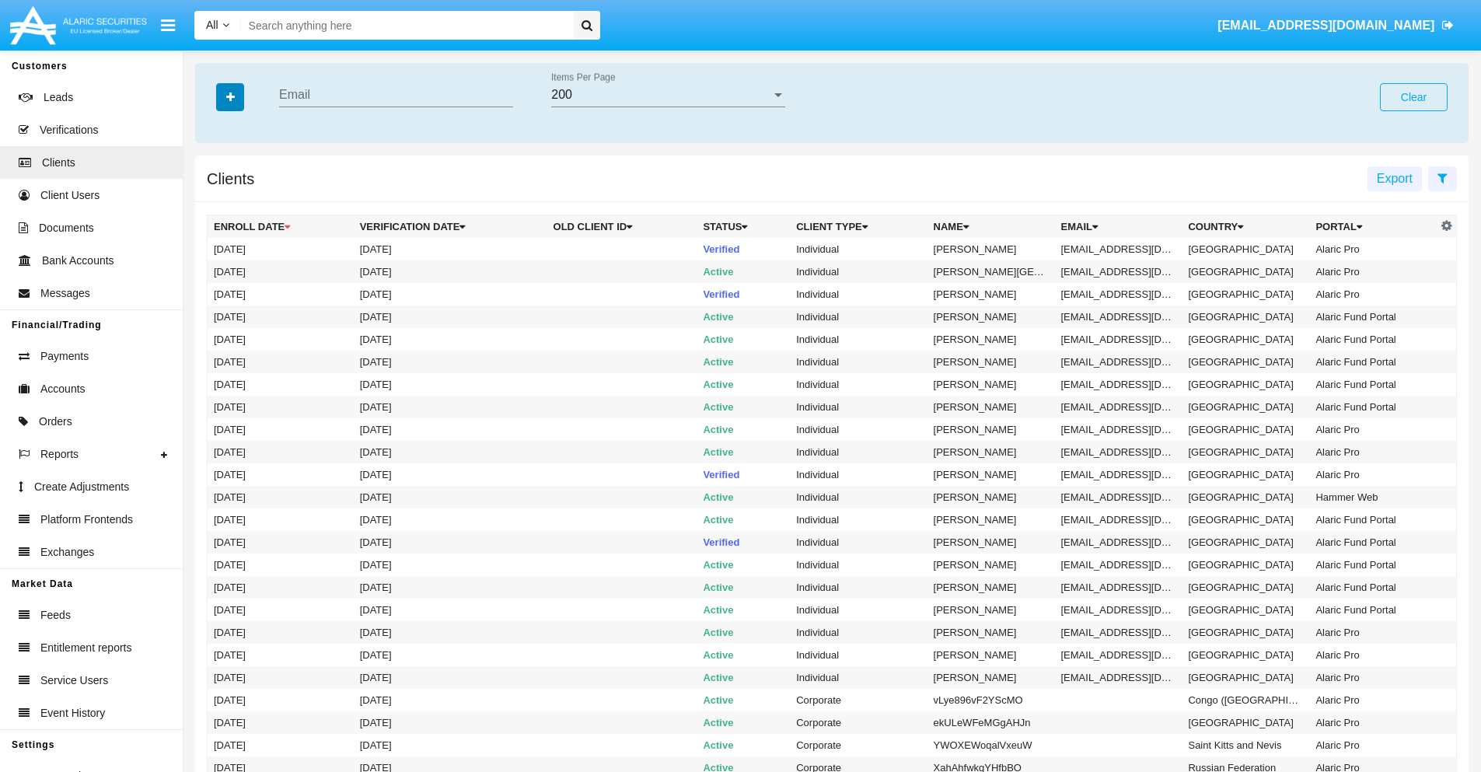
click at [230, 96] on icon "button" at bounding box center [230, 97] width 9 height 11
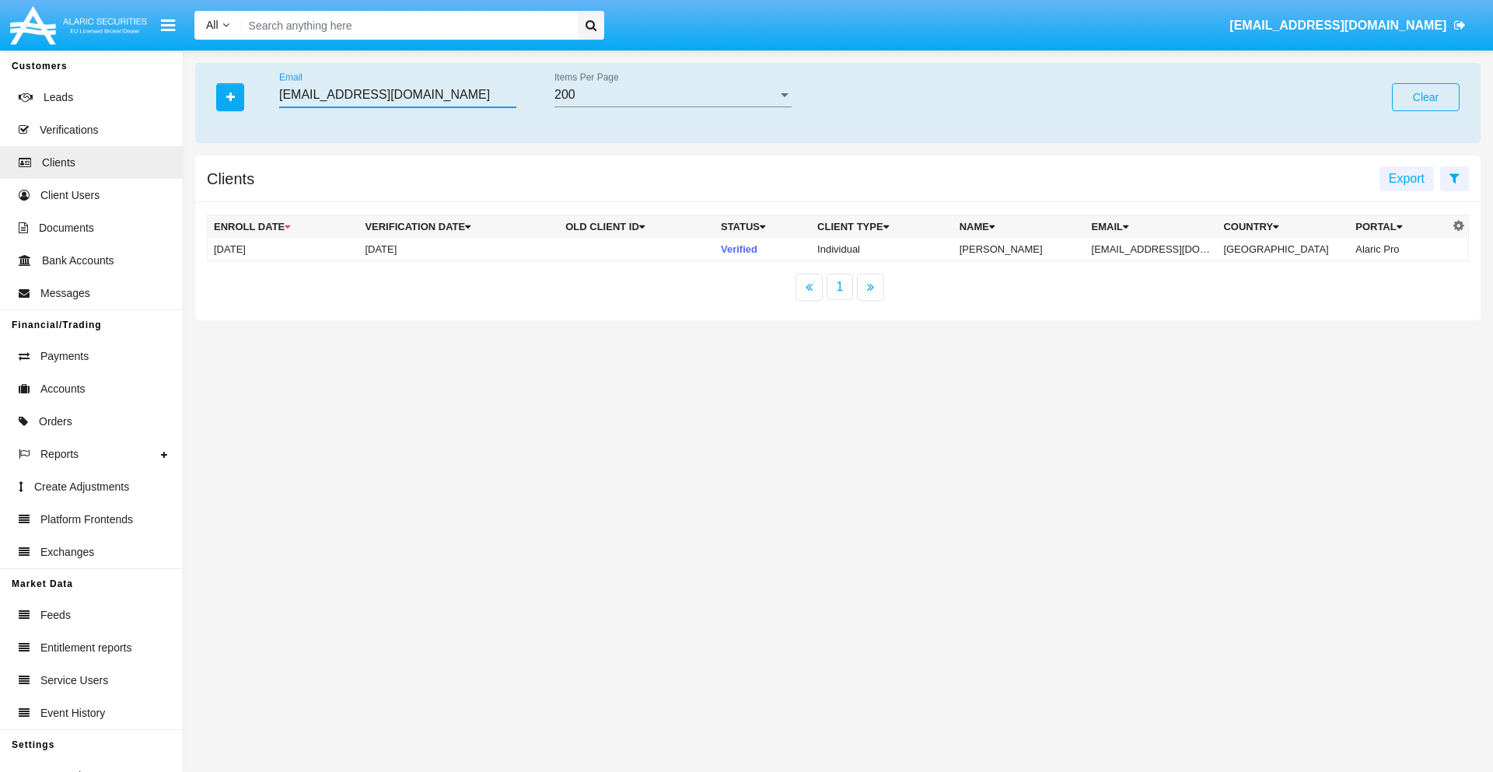
type input "s1032w@qzpzot-faa2z.kr"
click at [1155, 249] on td "s1032w@qzpzot-faa2z.kr" at bounding box center [1151, 249] width 132 height 23
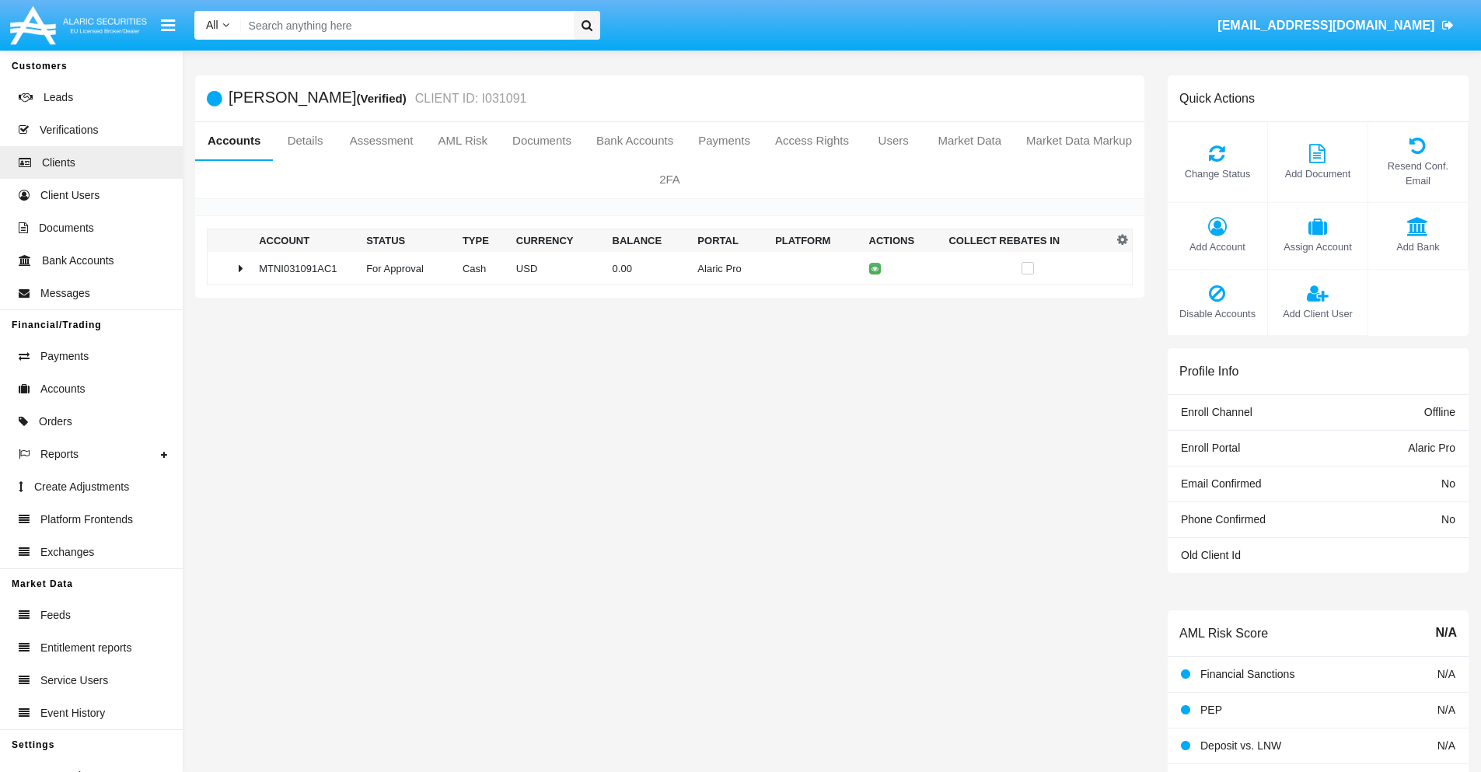
click at [1217, 173] on span "Change Status" at bounding box center [1217, 173] width 84 height 15
